Goal: Task Accomplishment & Management: Manage account settings

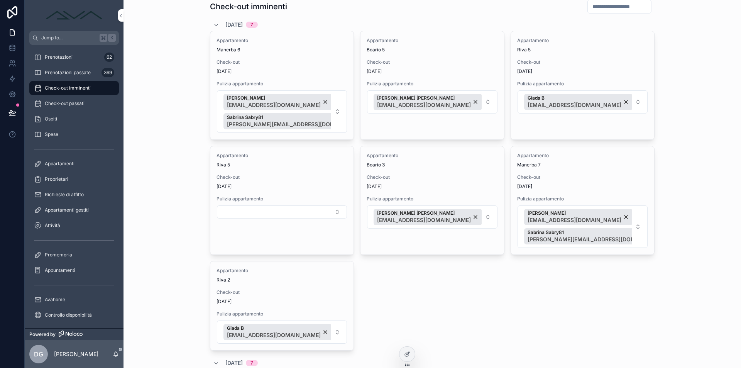
scroll to position [22, 0]
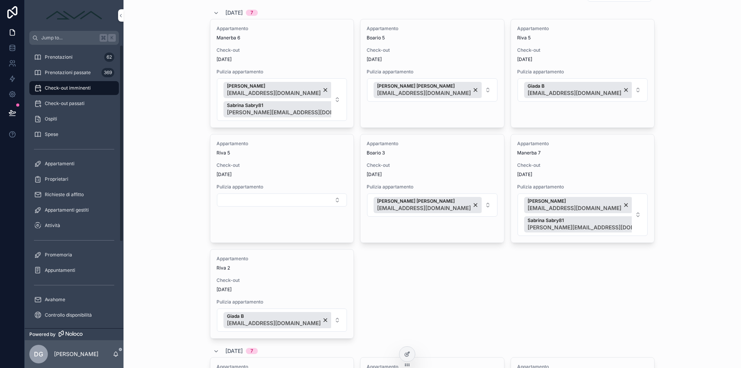
click at [73, 85] on span "Check-out imminenti" at bounding box center [68, 88] width 46 height 6
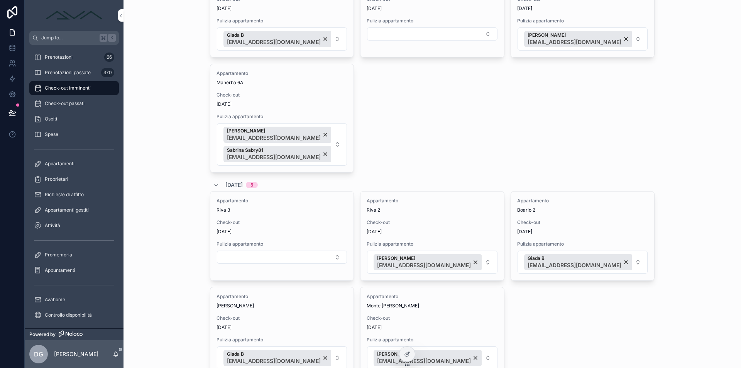
scroll to position [564, 0]
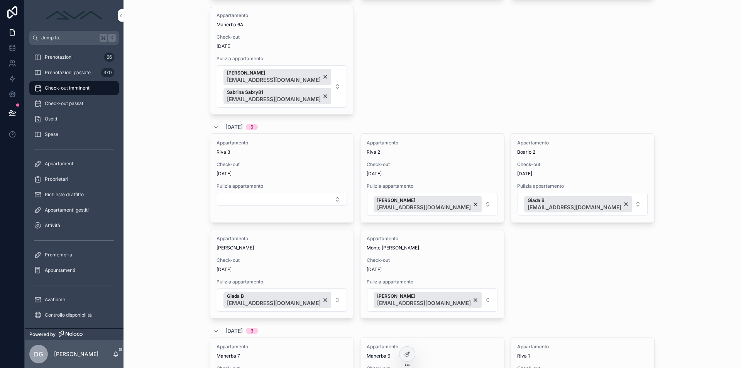
click at [294, 203] on button "Select Button" at bounding box center [282, 199] width 130 height 13
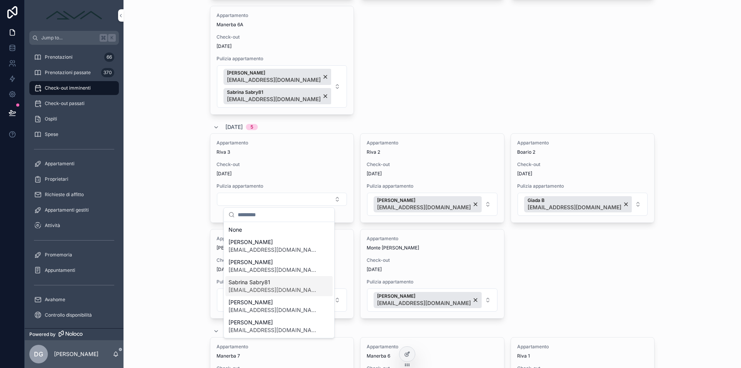
scroll to position [70, 0]
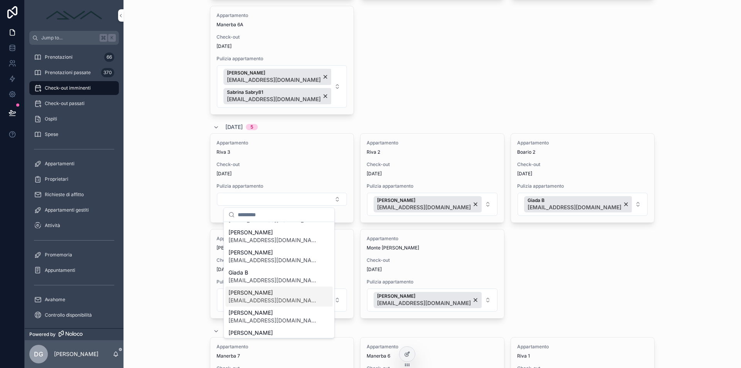
click at [272, 297] on span "[EMAIL_ADDRESS][DOMAIN_NAME]" at bounding box center [274, 300] width 92 height 8
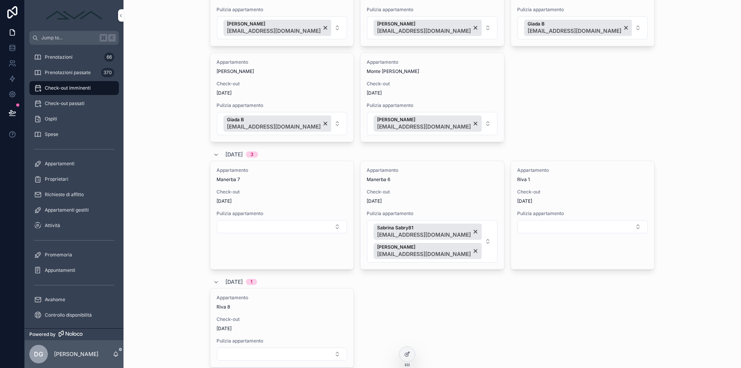
scroll to position [773, 0]
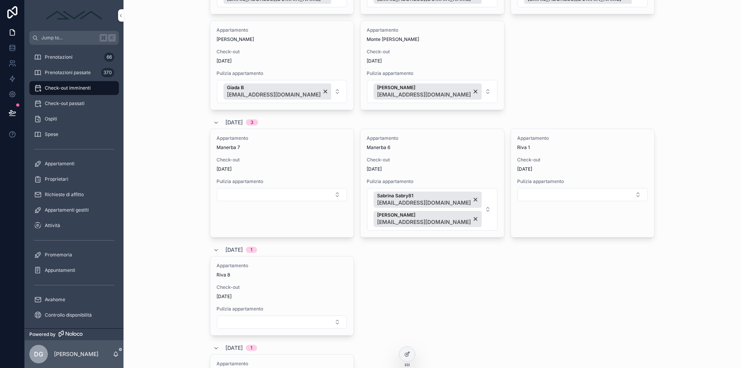
click at [292, 192] on button "Select Button" at bounding box center [282, 194] width 130 height 13
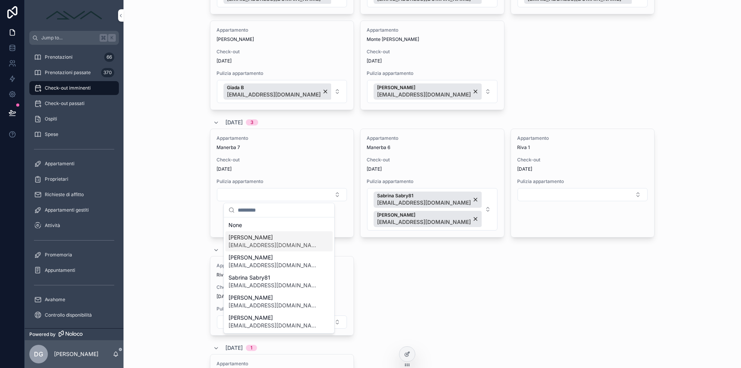
click at [263, 243] on span "[EMAIL_ADDRESS][DOMAIN_NAME]" at bounding box center [274, 245] width 92 height 8
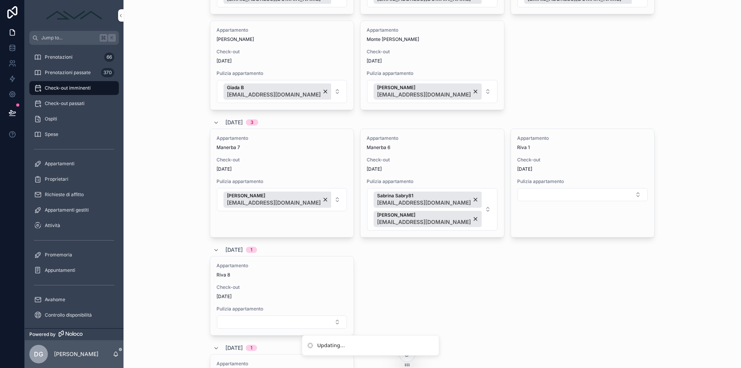
click at [330, 197] on button "[PERSON_NAME] [EMAIL_ADDRESS][DOMAIN_NAME]" at bounding box center [282, 199] width 130 height 23
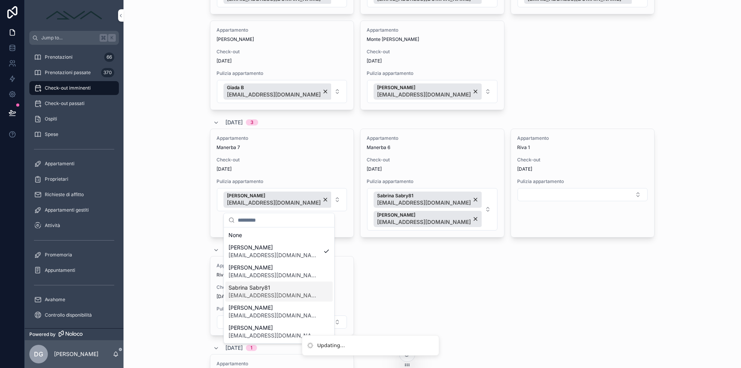
click at [277, 295] on span "[EMAIL_ADDRESS][DOMAIN_NAME]" at bounding box center [274, 295] width 92 height 8
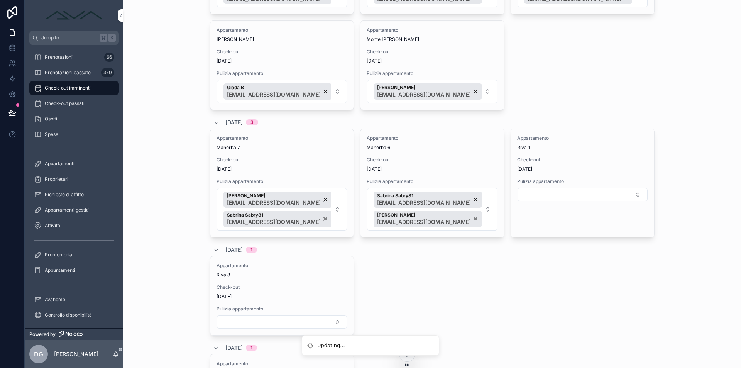
scroll to position [822, 0]
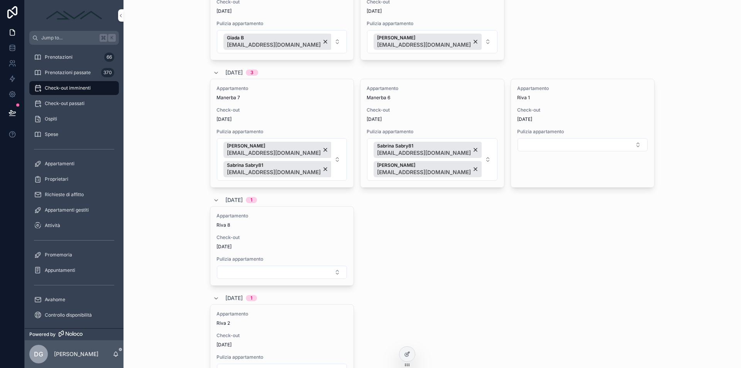
click at [567, 145] on button "Select Button" at bounding box center [582, 144] width 130 height 13
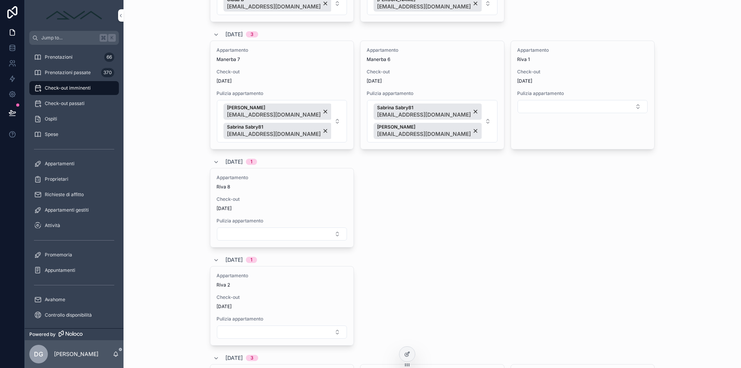
click at [550, 109] on button "Select Button" at bounding box center [582, 106] width 130 height 13
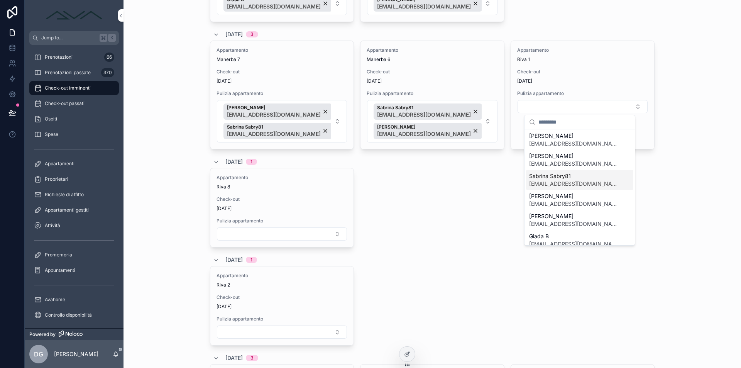
scroll to position [34, 0]
click at [557, 216] on span "Giada B" at bounding box center [575, 216] width 92 height 8
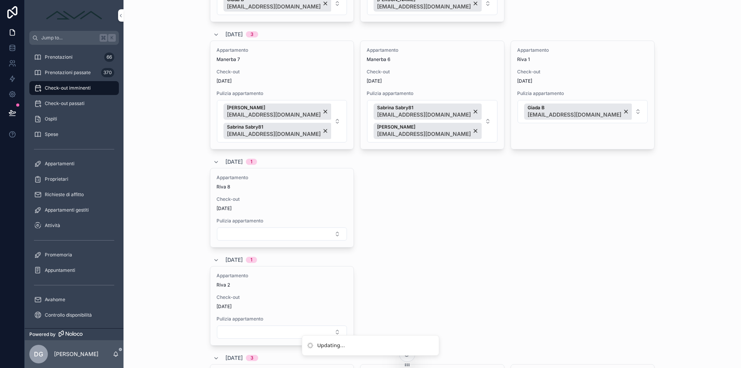
click at [274, 232] on button "Select Button" at bounding box center [282, 233] width 130 height 13
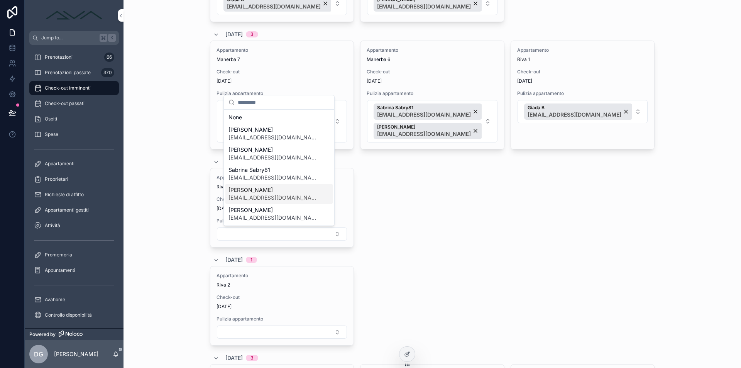
scroll to position [62, 0]
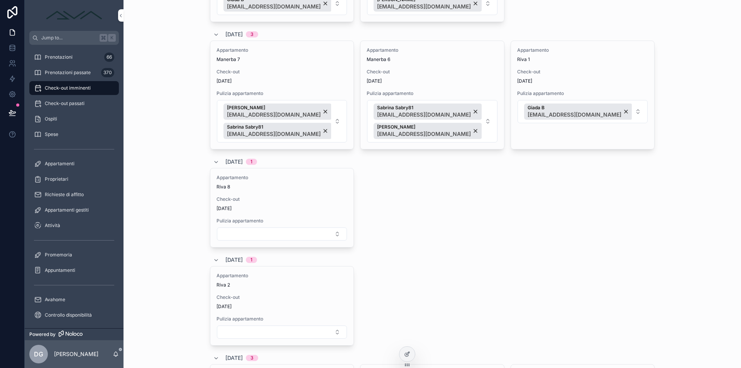
click at [277, 194] on div "Appartamento Riva 8 Check-out [DATE] Pulizia appartamento" at bounding box center [281, 207] width 143 height 79
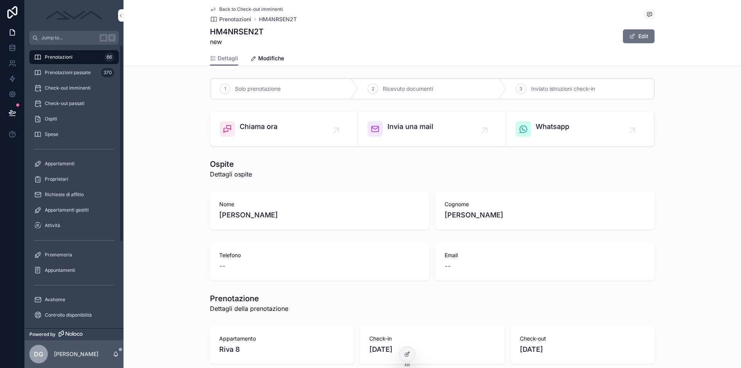
click at [68, 86] on span "Check-out imminenti" at bounding box center [68, 88] width 46 height 6
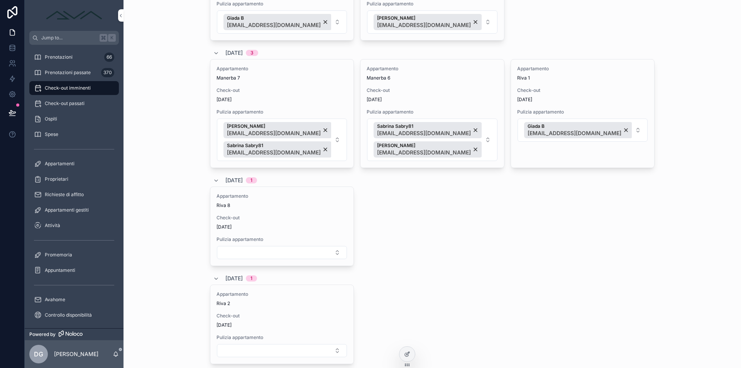
scroll to position [904, 0]
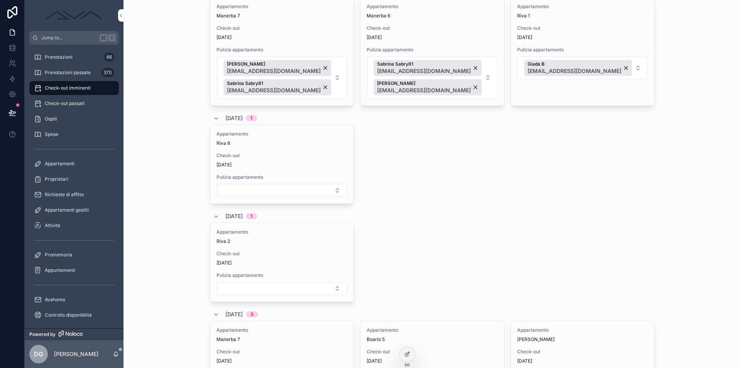
click at [247, 186] on button "Select Button" at bounding box center [282, 190] width 130 height 13
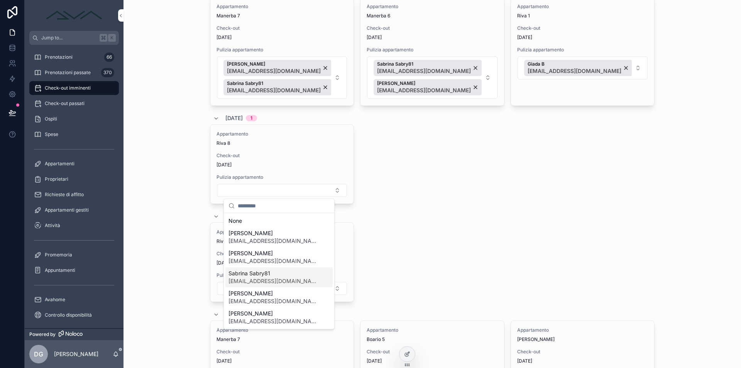
scroll to position [54, 0]
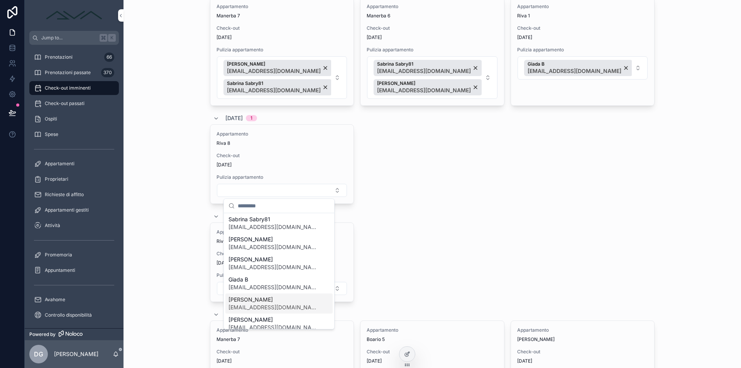
click at [250, 301] on span "[PERSON_NAME]" at bounding box center [274, 300] width 92 height 8
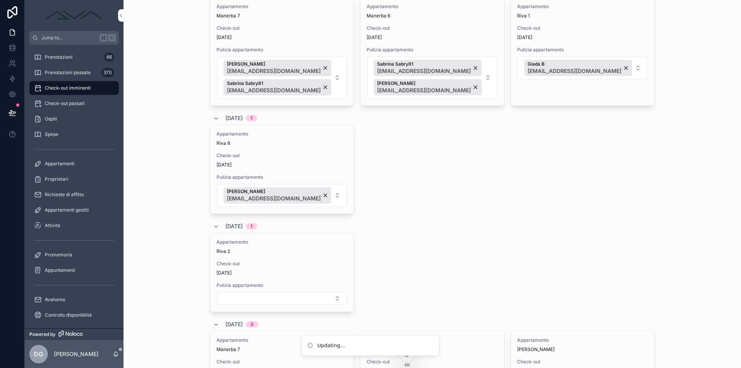
scroll to position [975, 0]
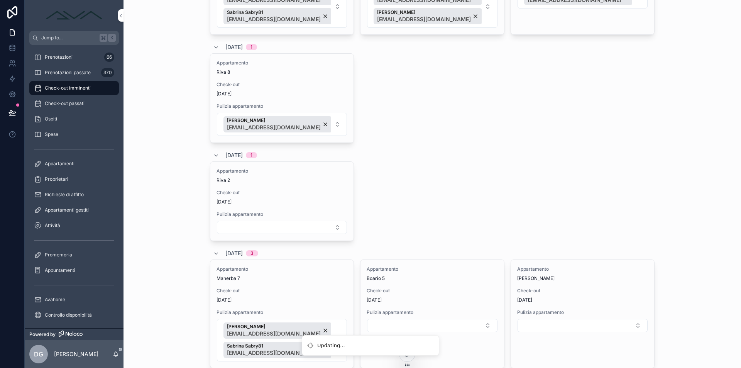
click at [256, 225] on button "Select Button" at bounding box center [282, 227] width 130 height 13
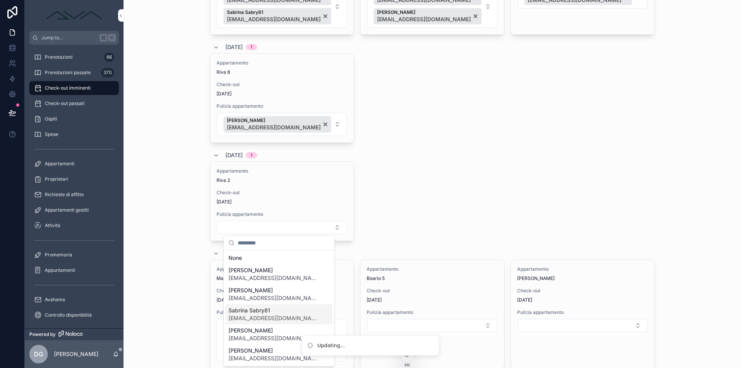
scroll to position [65, 0]
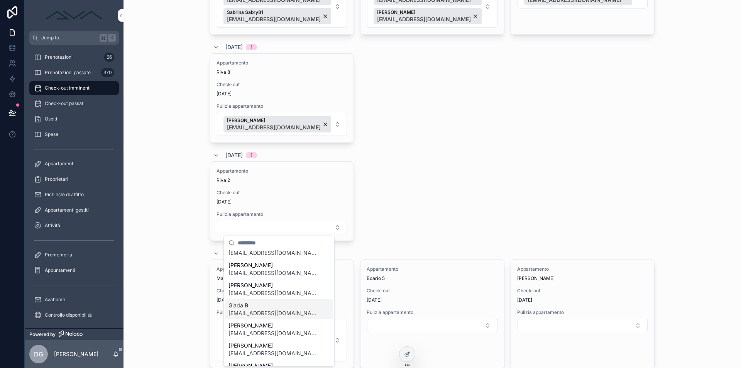
click at [253, 303] on span "Giada B" at bounding box center [274, 305] width 92 height 8
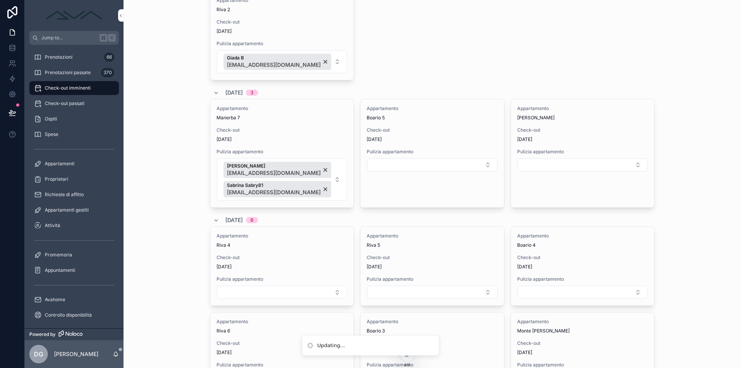
scroll to position [1157, 0]
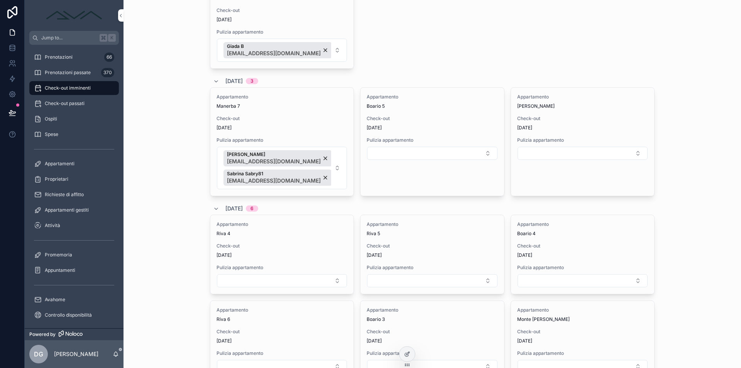
click at [405, 151] on button "Select Button" at bounding box center [432, 153] width 130 height 13
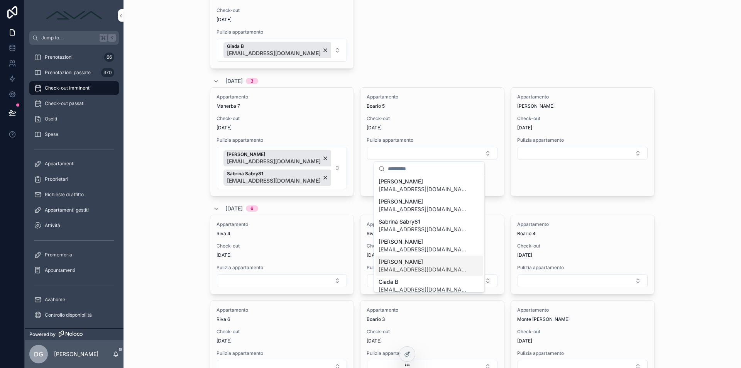
scroll to position [71, 0]
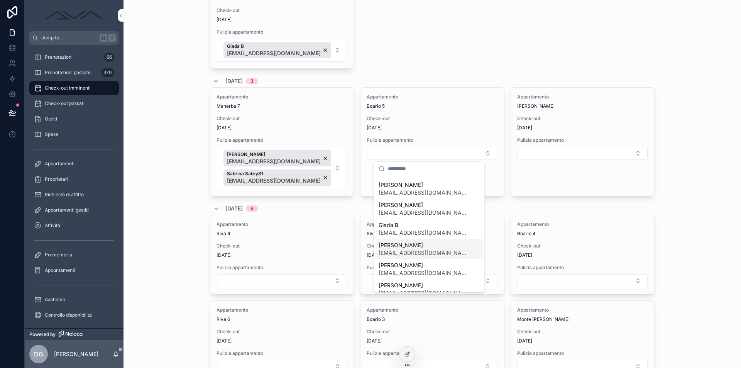
click at [409, 247] on span "[PERSON_NAME]" at bounding box center [424, 245] width 92 height 8
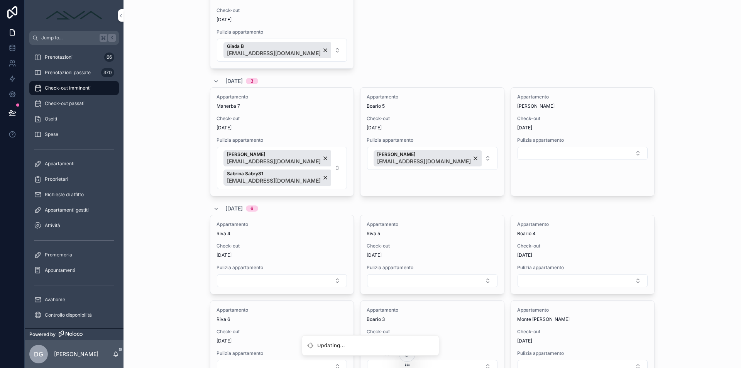
click at [537, 154] on button "Select Button" at bounding box center [582, 153] width 130 height 13
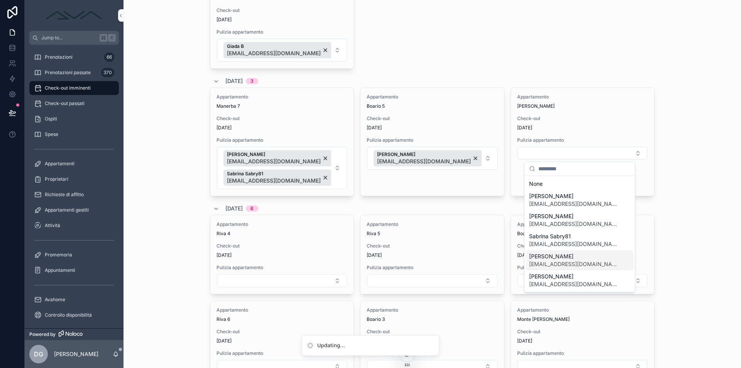
scroll to position [60, 0]
click at [540, 258] on span "[PERSON_NAME]" at bounding box center [575, 257] width 92 height 8
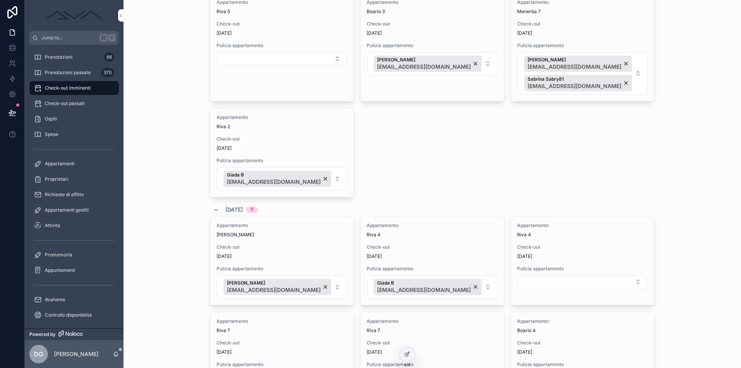
scroll to position [0, 0]
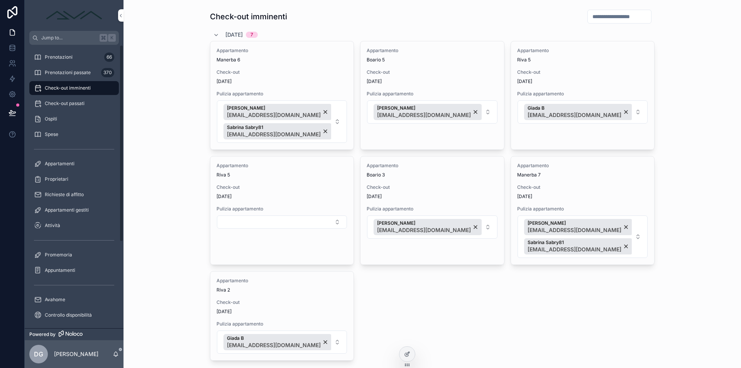
click at [87, 99] on div "Check-out passati" at bounding box center [74, 103] width 80 height 12
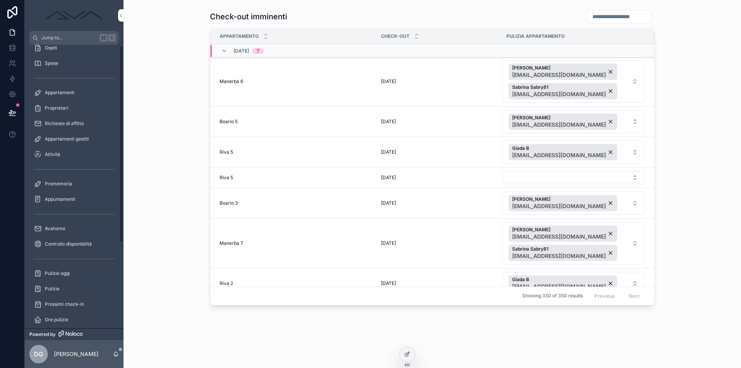
scroll to position [124, 0]
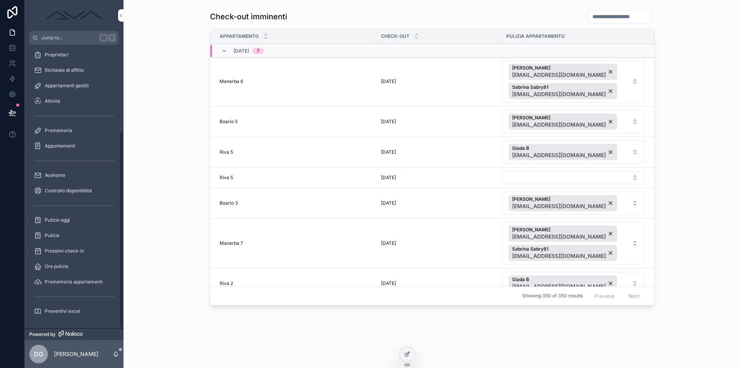
click at [68, 255] on div "Prossimi check-in" at bounding box center [74, 251] width 80 height 12
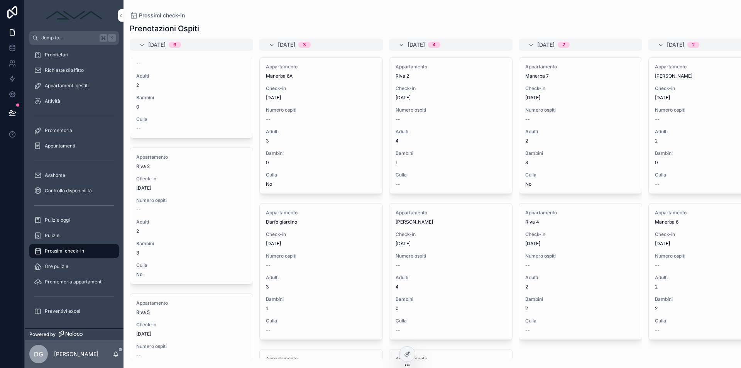
scroll to position [449, 0]
click at [54, 236] on span "Pulizie" at bounding box center [52, 235] width 15 height 6
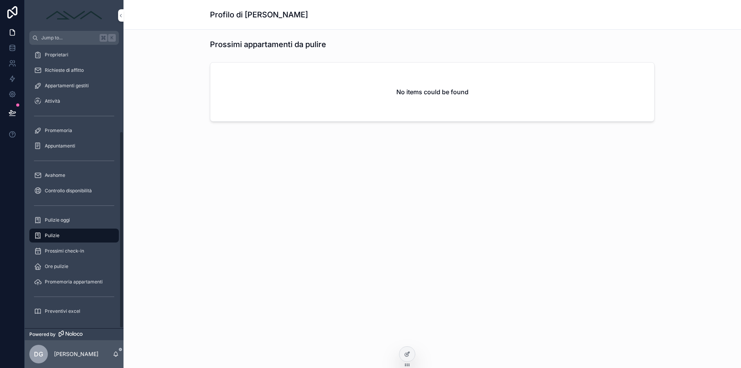
click at [68, 220] on span "Pulizie oggi" at bounding box center [57, 220] width 25 height 6
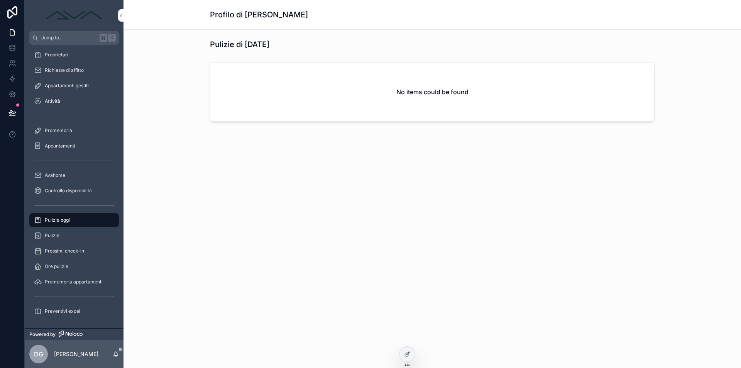
click at [78, 189] on span "Controllo disponibilità" at bounding box center [68, 190] width 47 height 6
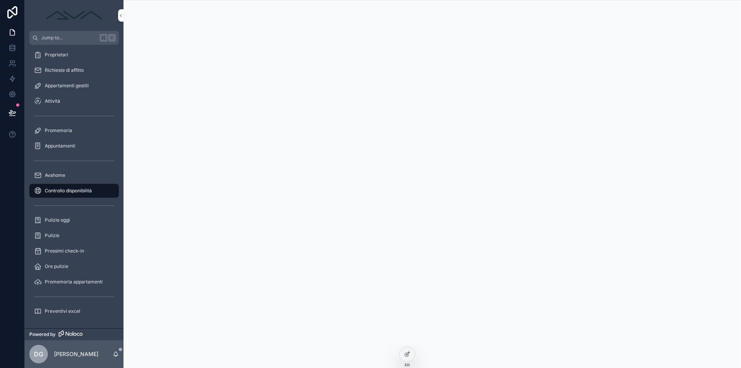
click at [72, 175] on div "Avahome" at bounding box center [74, 175] width 80 height 12
click at [13, 45] on icon at bounding box center [12, 46] width 5 height 2
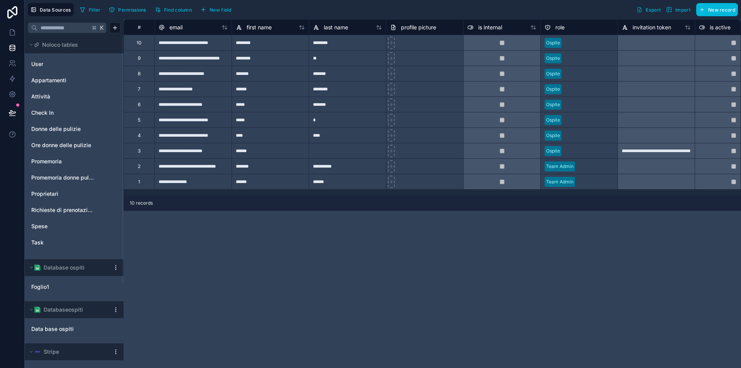
click at [137, 107] on div "6" at bounding box center [138, 103] width 31 height 15
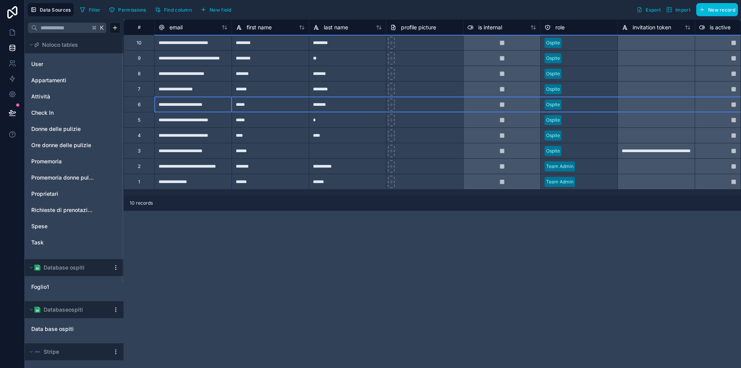
click at [141, 105] on div "6" at bounding box center [138, 103] width 31 height 15
click at [142, 86] on div "7" at bounding box center [138, 88] width 31 height 15
click at [139, 90] on div "7" at bounding box center [139, 89] width 3 height 6
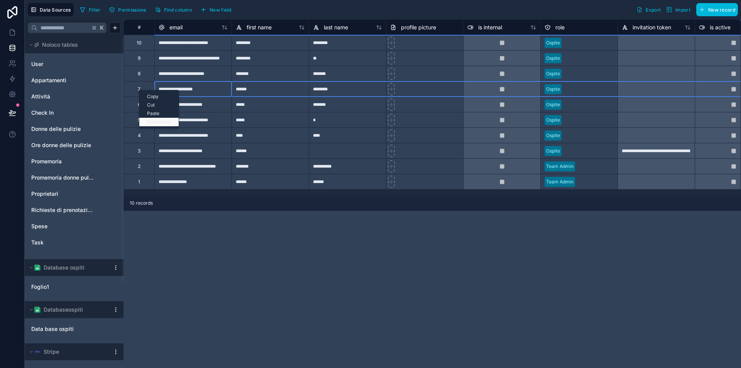
click at [160, 122] on div "Delete row" at bounding box center [158, 122] width 39 height 8
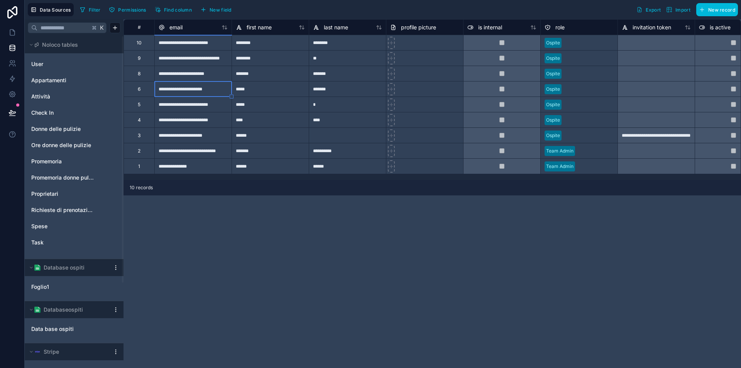
type input "**********"
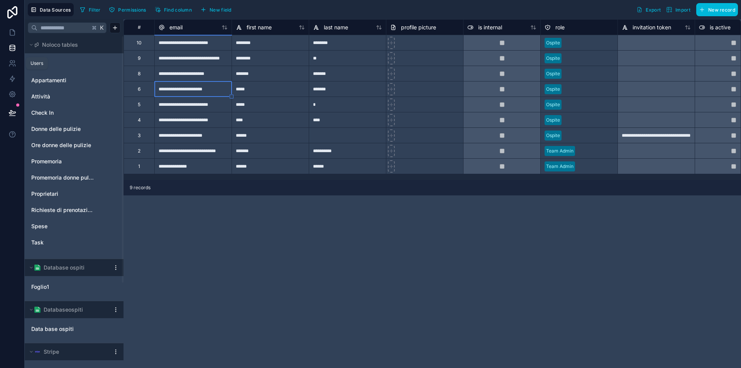
click at [15, 62] on icon at bounding box center [12, 63] width 8 height 8
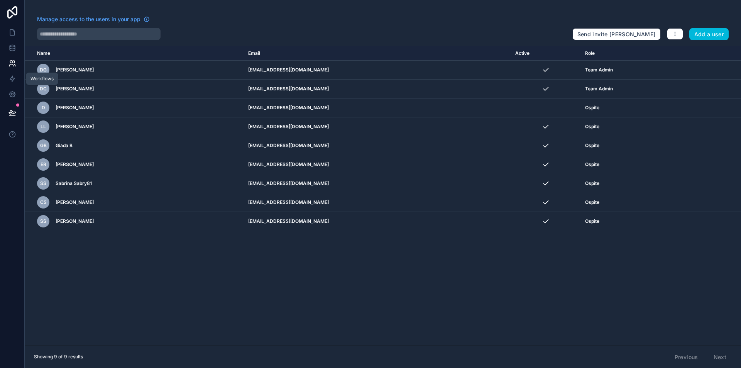
click at [12, 74] on link at bounding box center [12, 78] width 24 height 15
